Goal: Find specific page/section: Find specific page/section

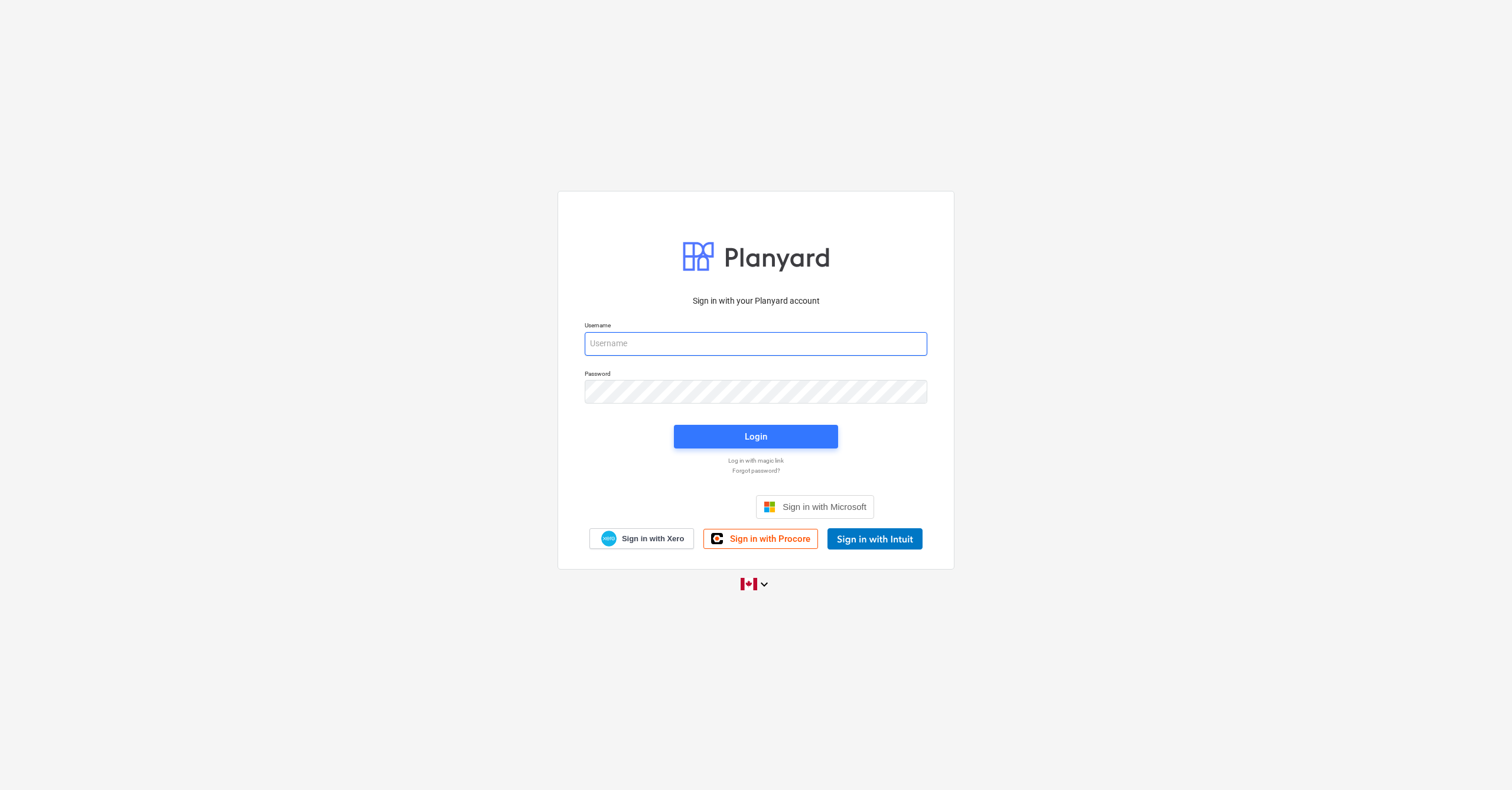
type input "[PERSON_NAME][EMAIL_ADDRESS][DOMAIN_NAME]"
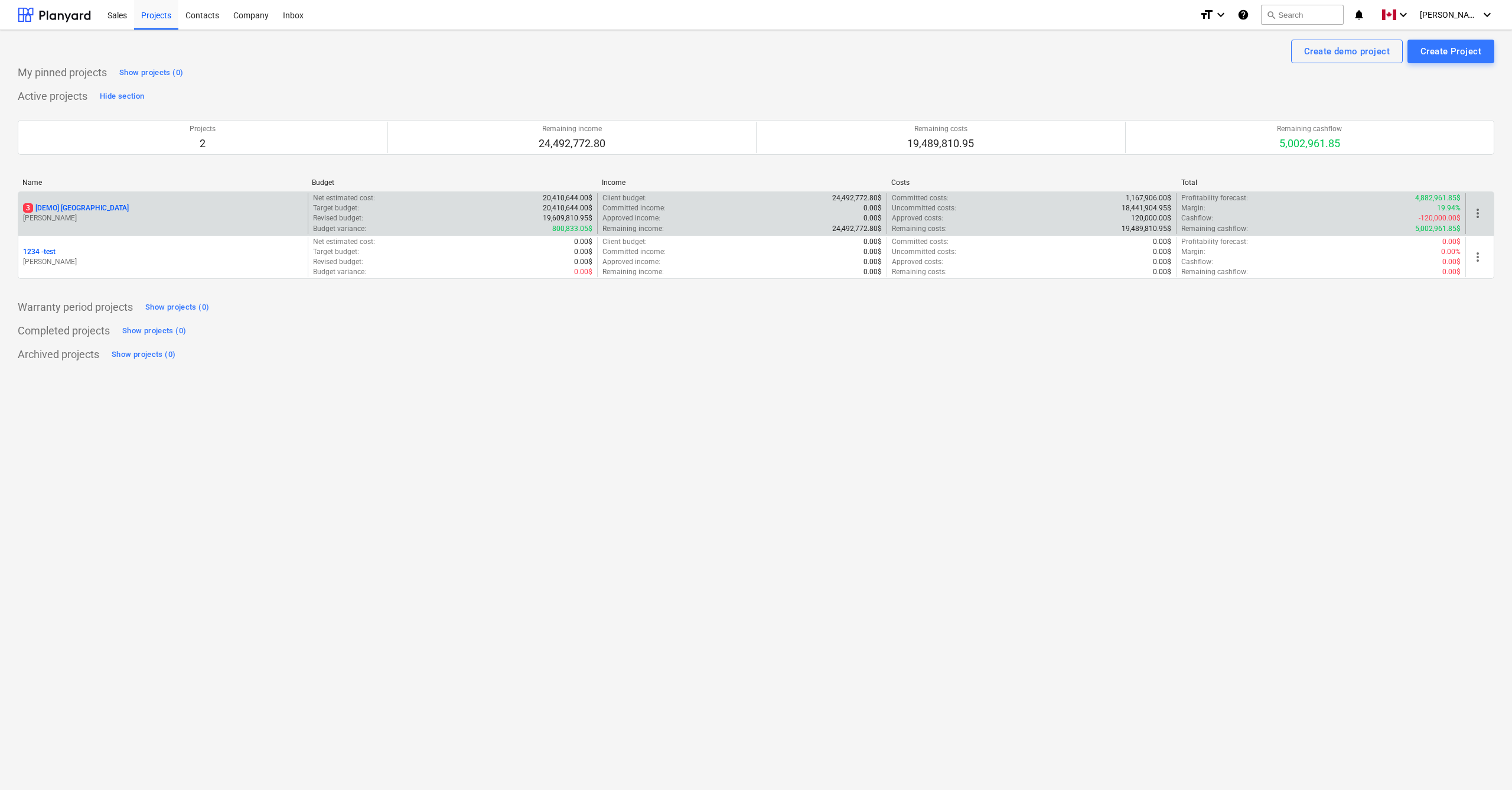
click at [116, 204] on p "3 [DEMO] [GEOGRAPHIC_DATA]" at bounding box center [76, 208] width 106 height 10
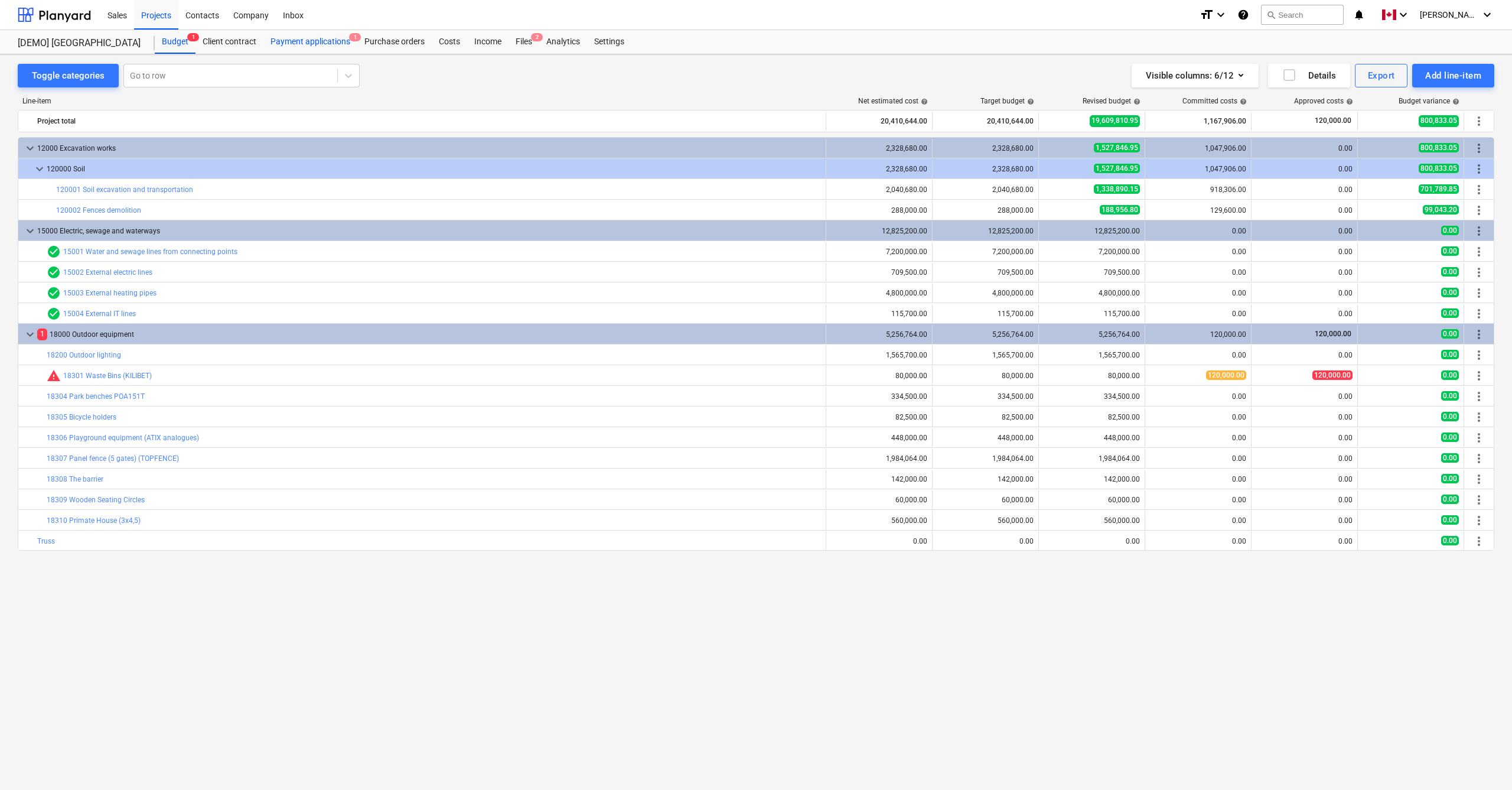
click at [323, 40] on div "Payment applications 1" at bounding box center [310, 42] width 94 height 24
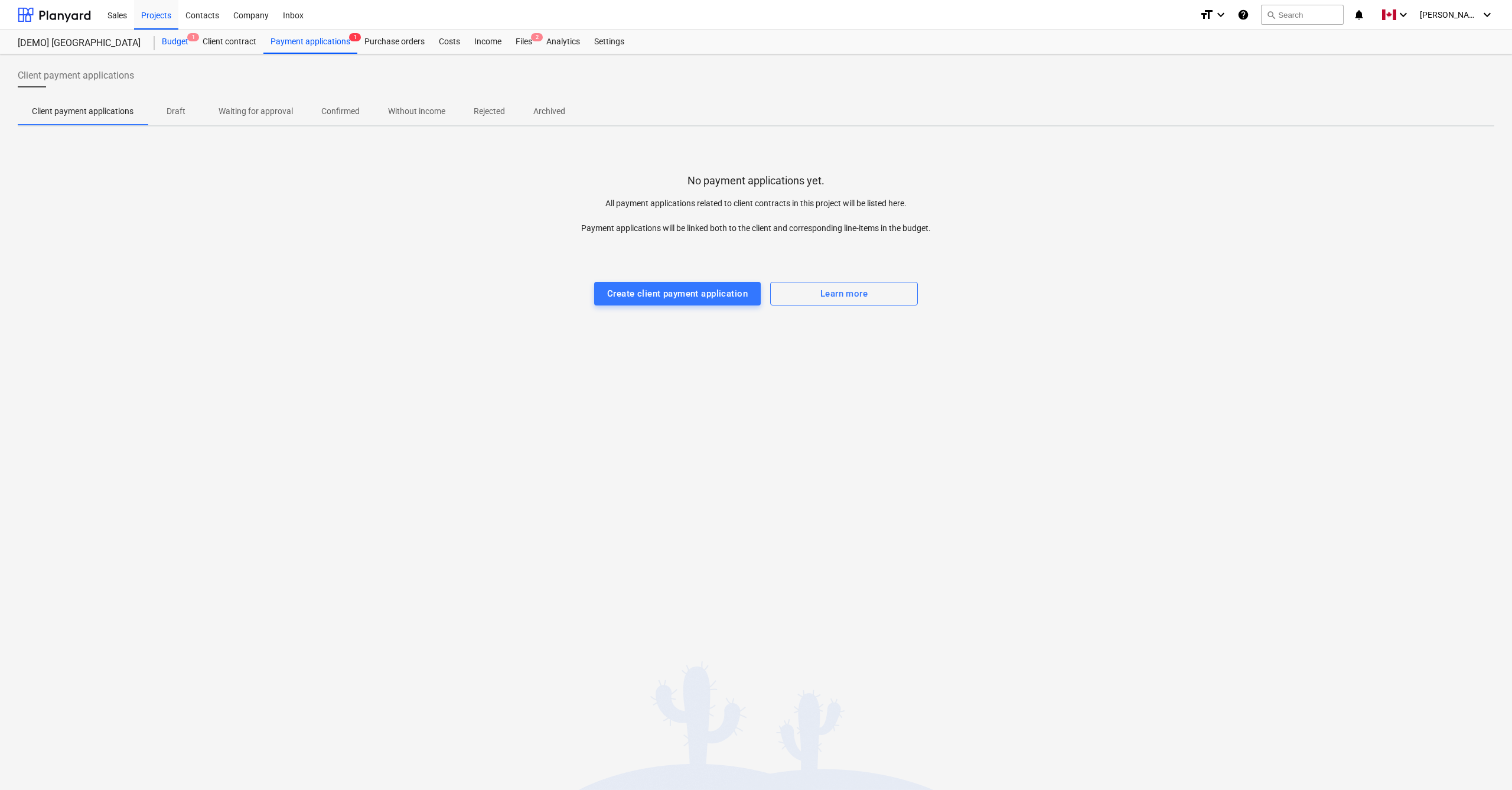
click at [185, 43] on div "Budget 1" at bounding box center [175, 42] width 41 height 24
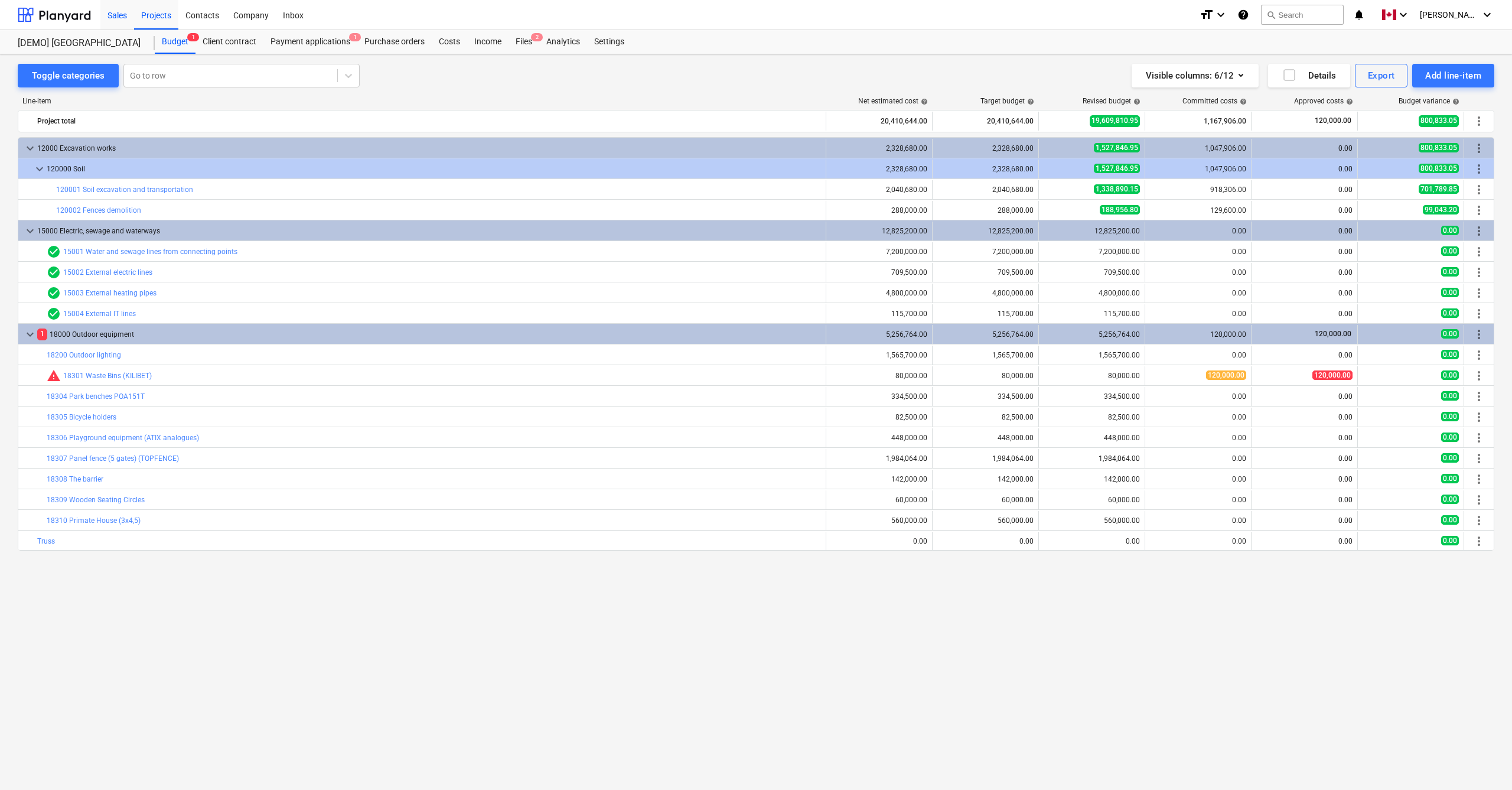
click at [121, 15] on div "Sales" at bounding box center [117, 14] width 34 height 30
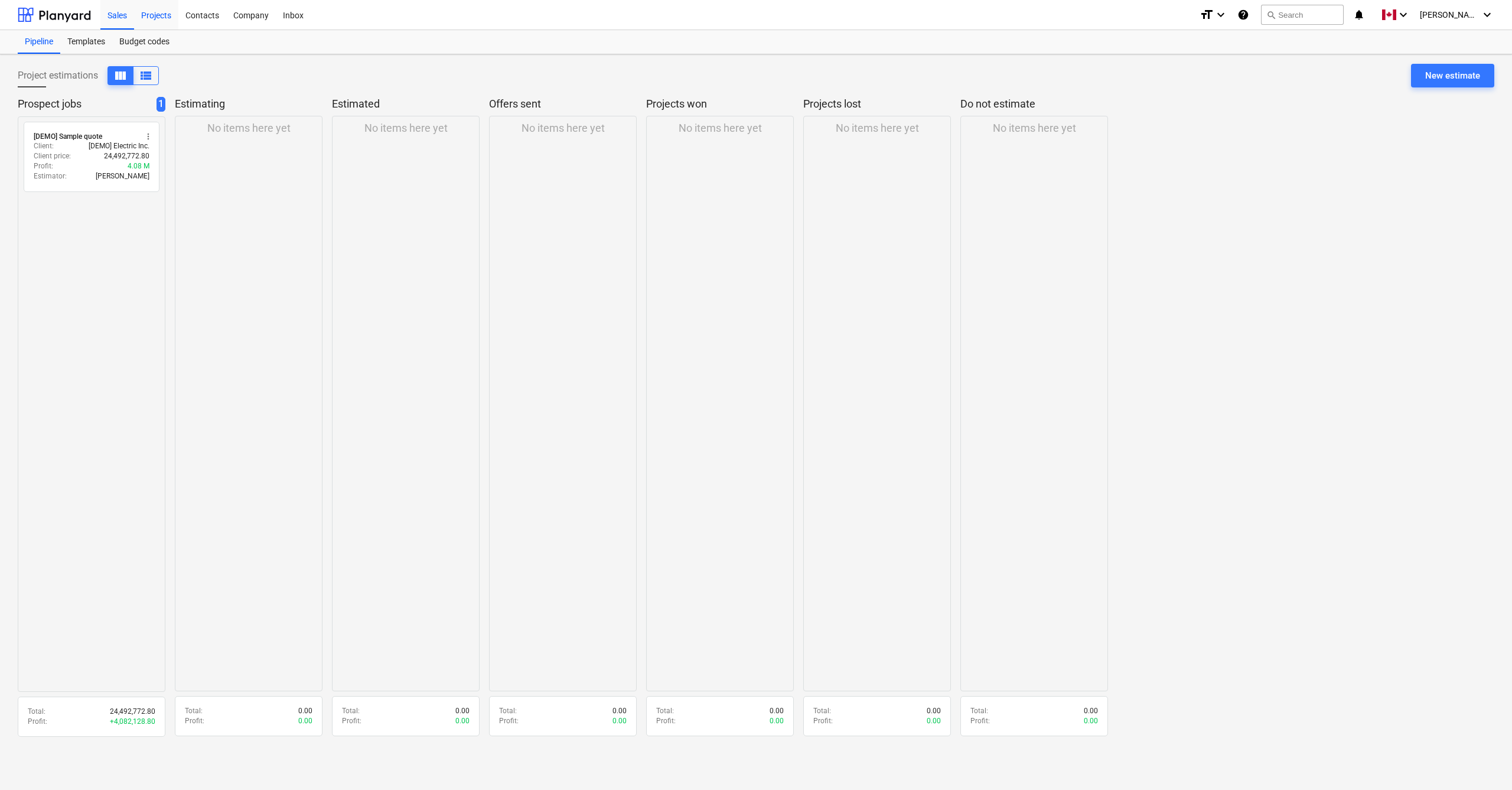
click at [165, 15] on div "Projects" at bounding box center [156, 14] width 44 height 30
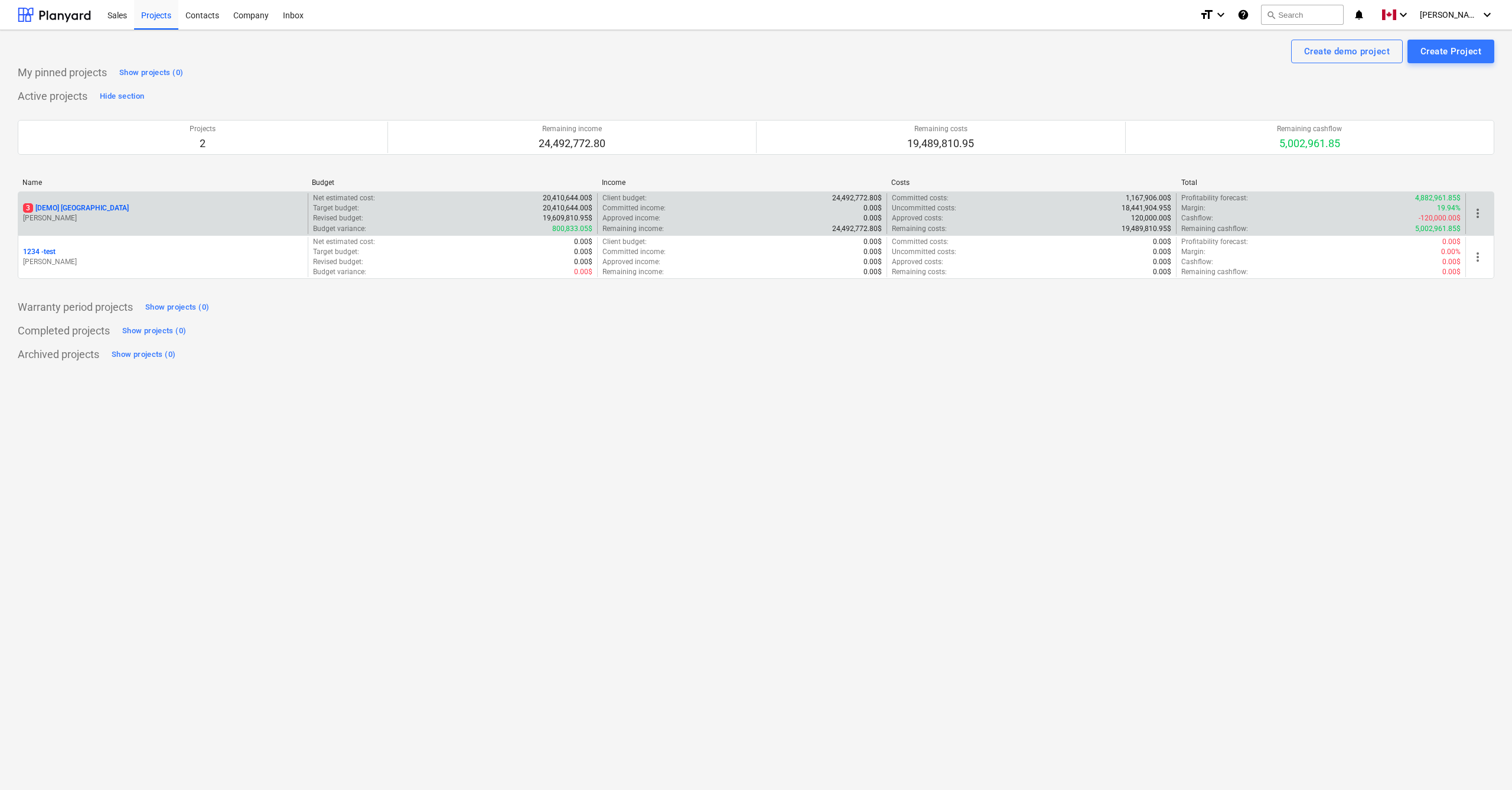
click at [62, 204] on p "3 [DEMO] [GEOGRAPHIC_DATA]" at bounding box center [76, 208] width 106 height 10
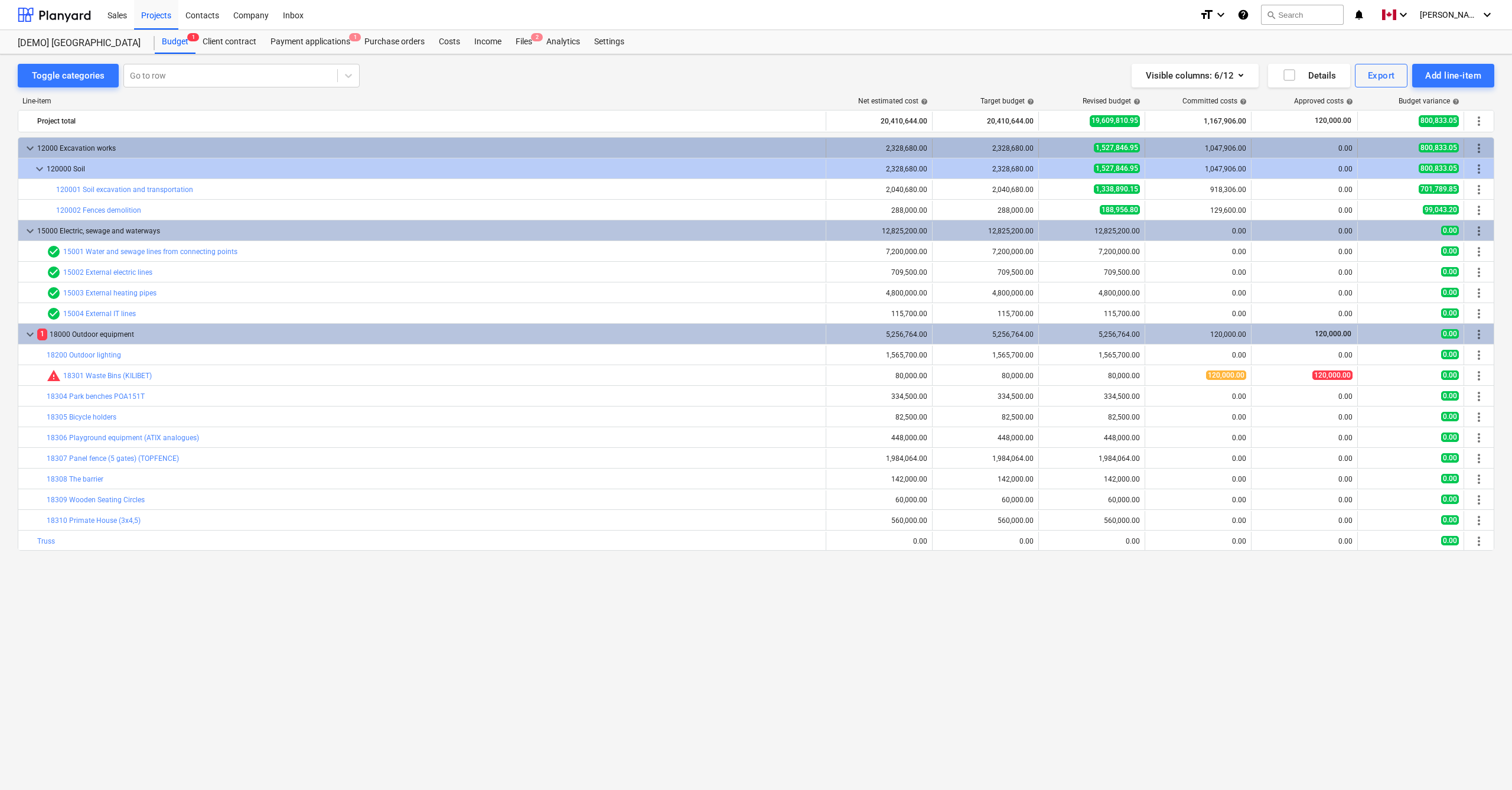
click at [30, 146] on span "keyboard_arrow_down" at bounding box center [30, 148] width 14 height 14
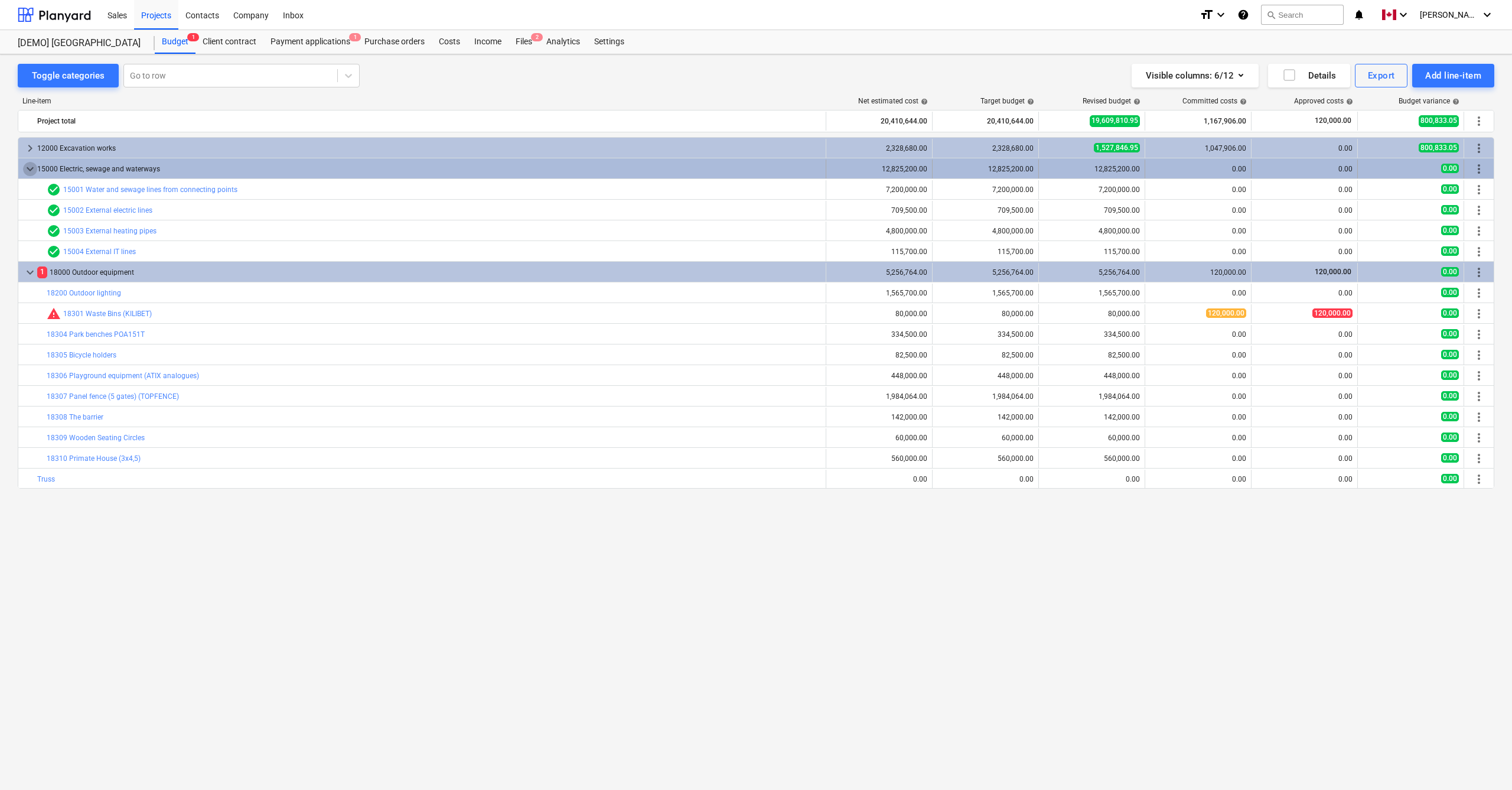
click at [31, 167] on span "keyboard_arrow_down" at bounding box center [30, 169] width 14 height 14
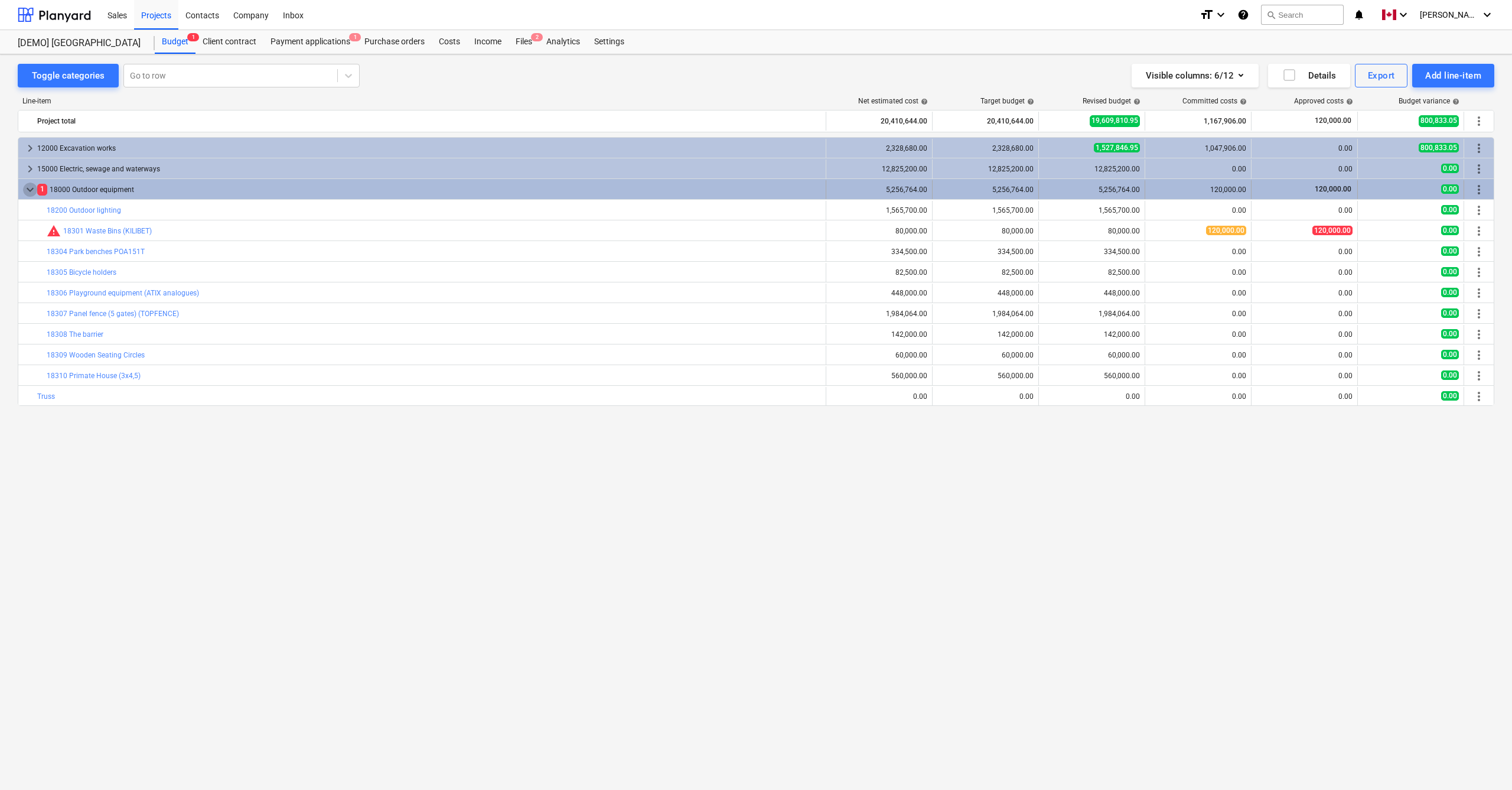
click at [30, 193] on span "keyboard_arrow_down" at bounding box center [30, 190] width 14 height 14
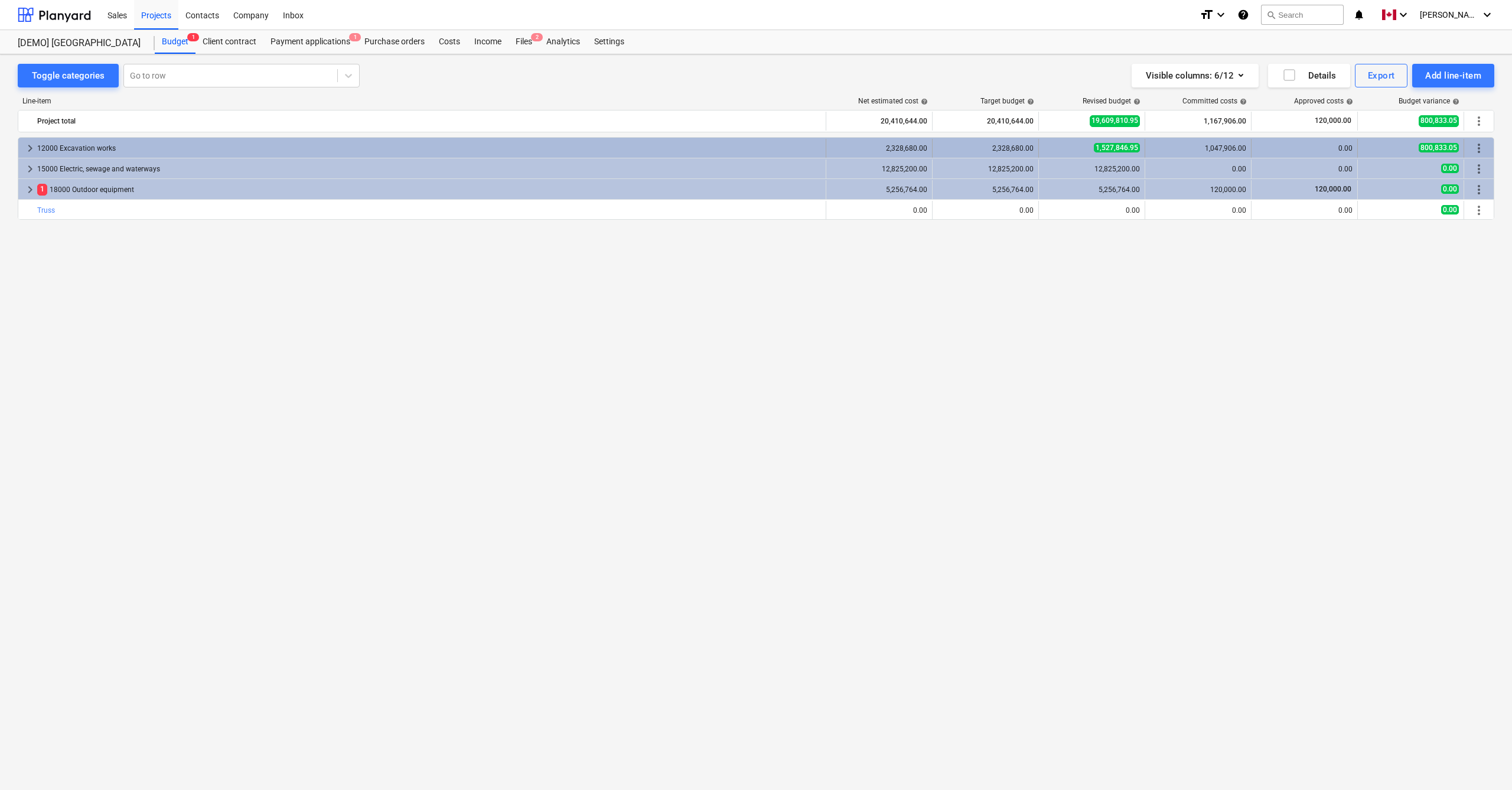
click at [71, 146] on div "12000 Excavation works" at bounding box center [428, 148] width 783 height 19
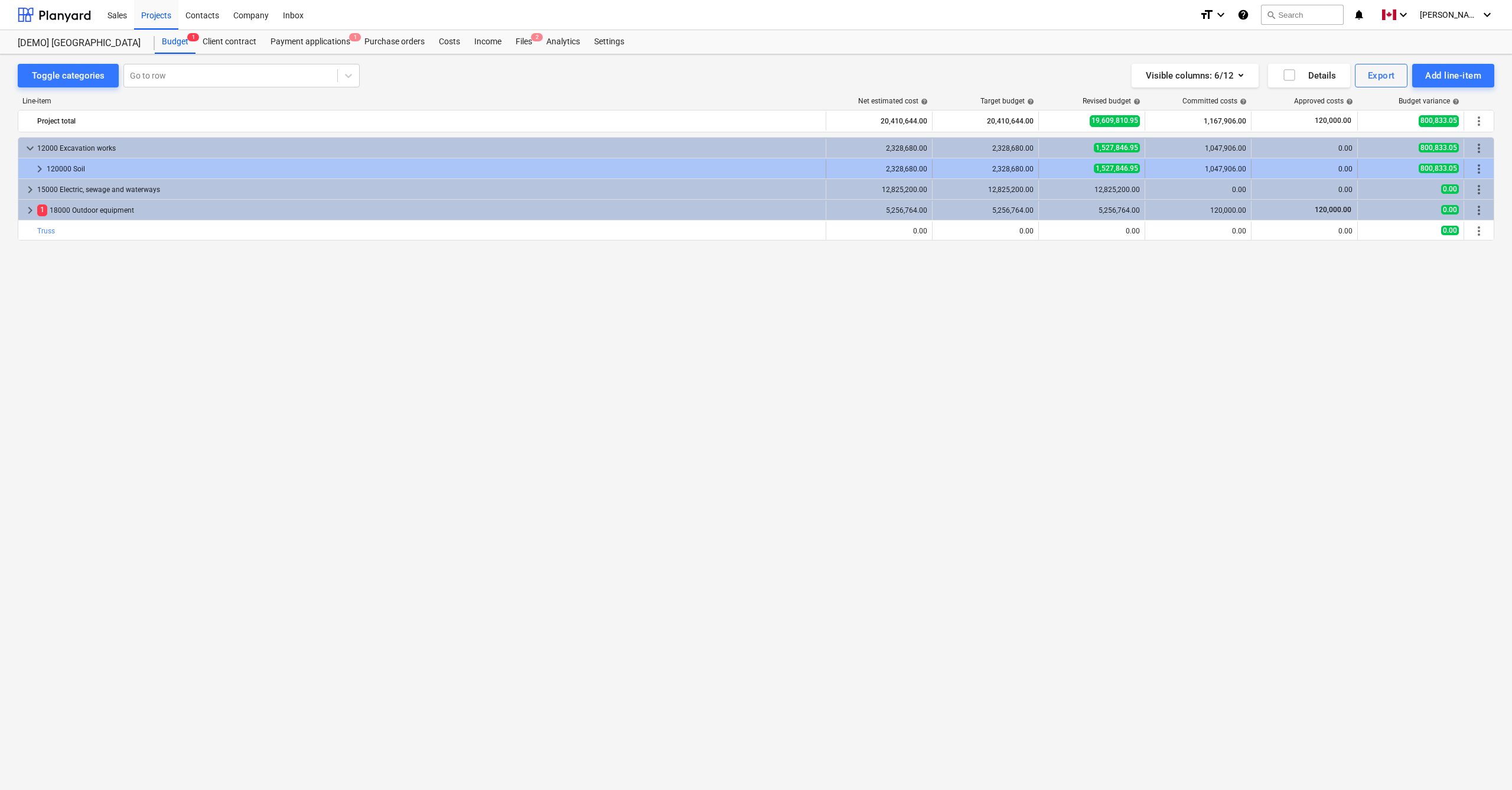
click at [39, 173] on span "keyboard_arrow_right" at bounding box center [40, 169] width 14 height 14
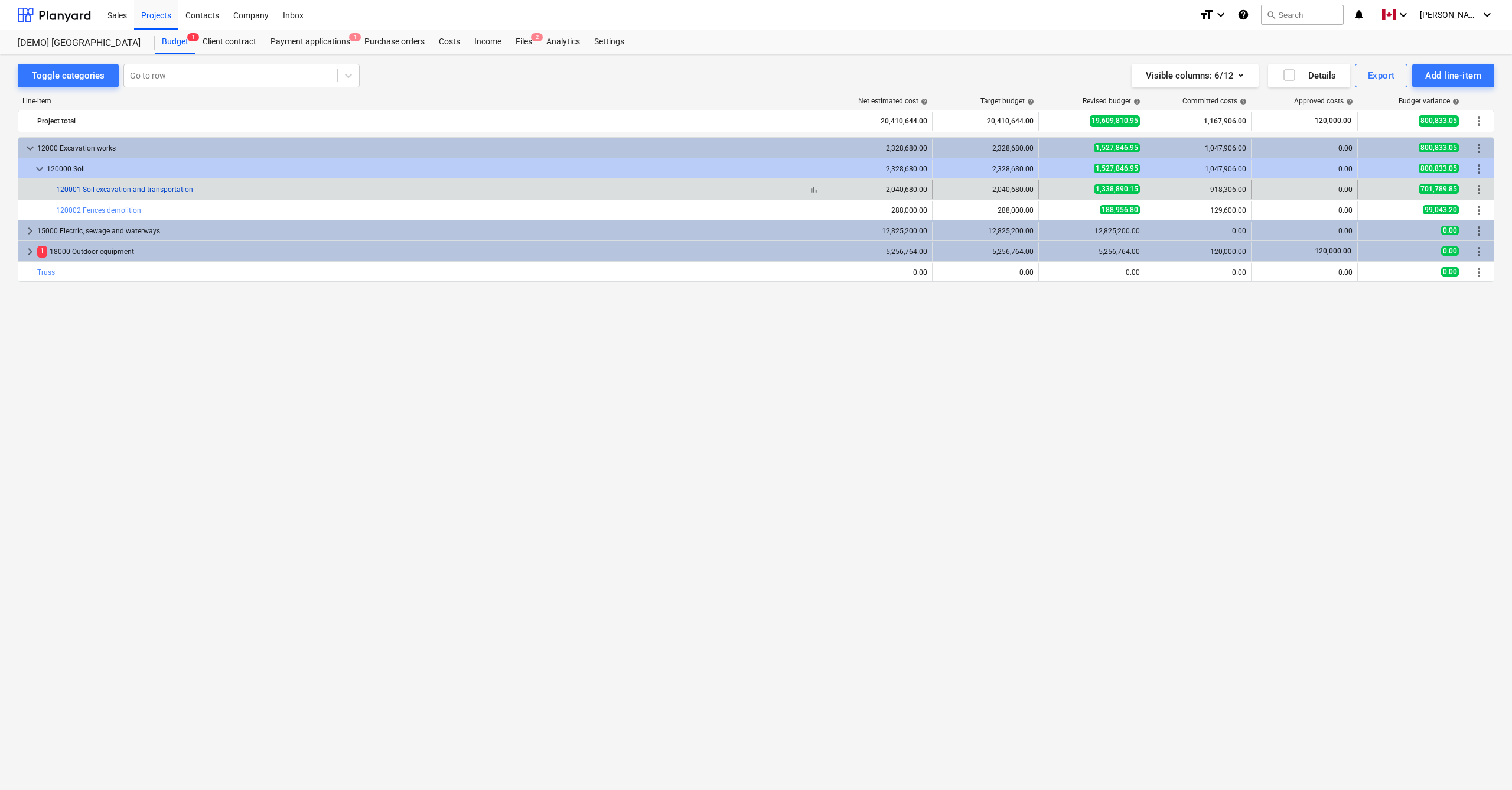
click at [142, 192] on link "120001 Soil excavation and transportation" at bounding box center [125, 189] width 137 height 8
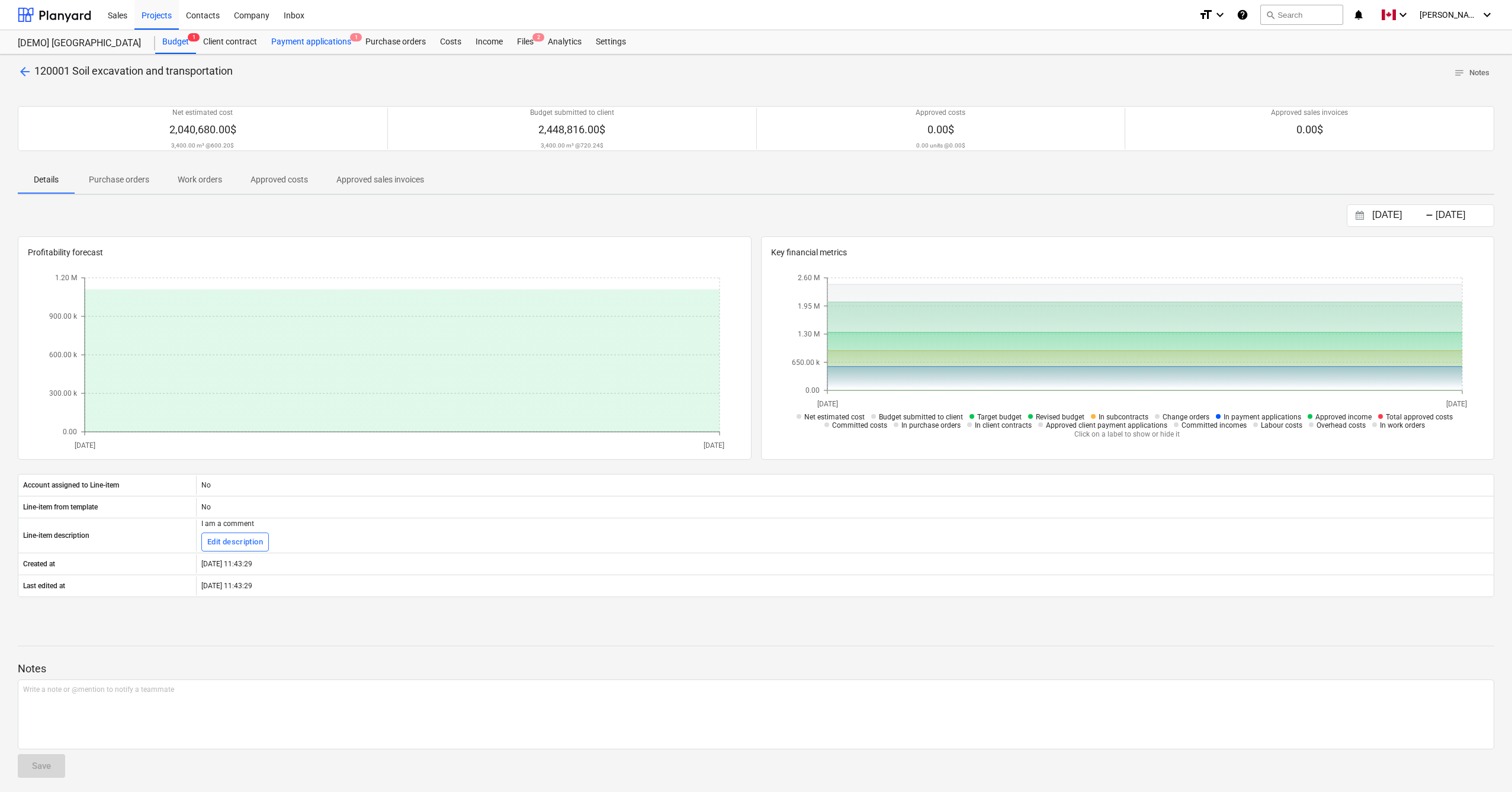
click at [294, 44] on div "Payment applications 1" at bounding box center [311, 42] width 94 height 24
